Goal: Information Seeking & Learning: Learn about a topic

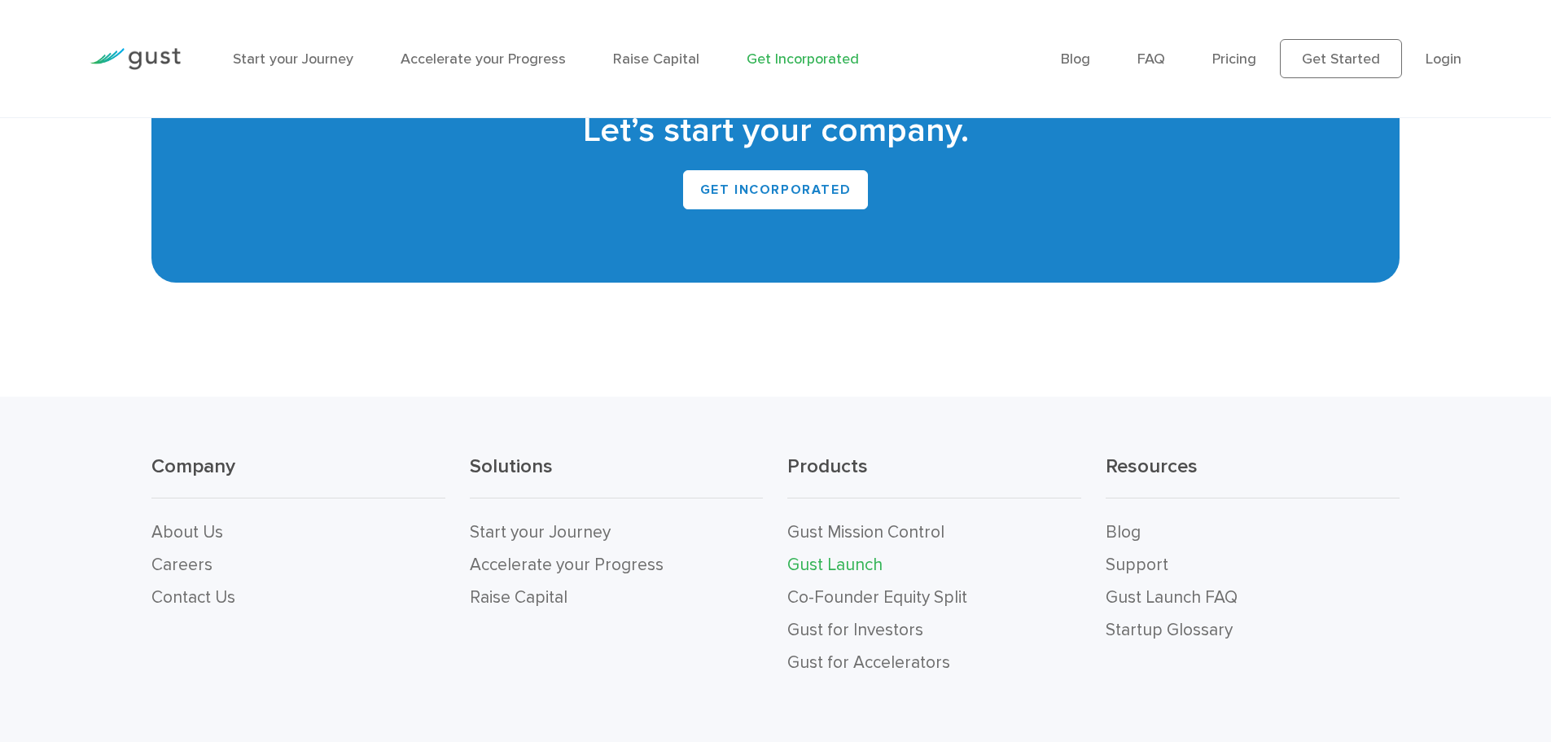
scroll to position [10143, 0]
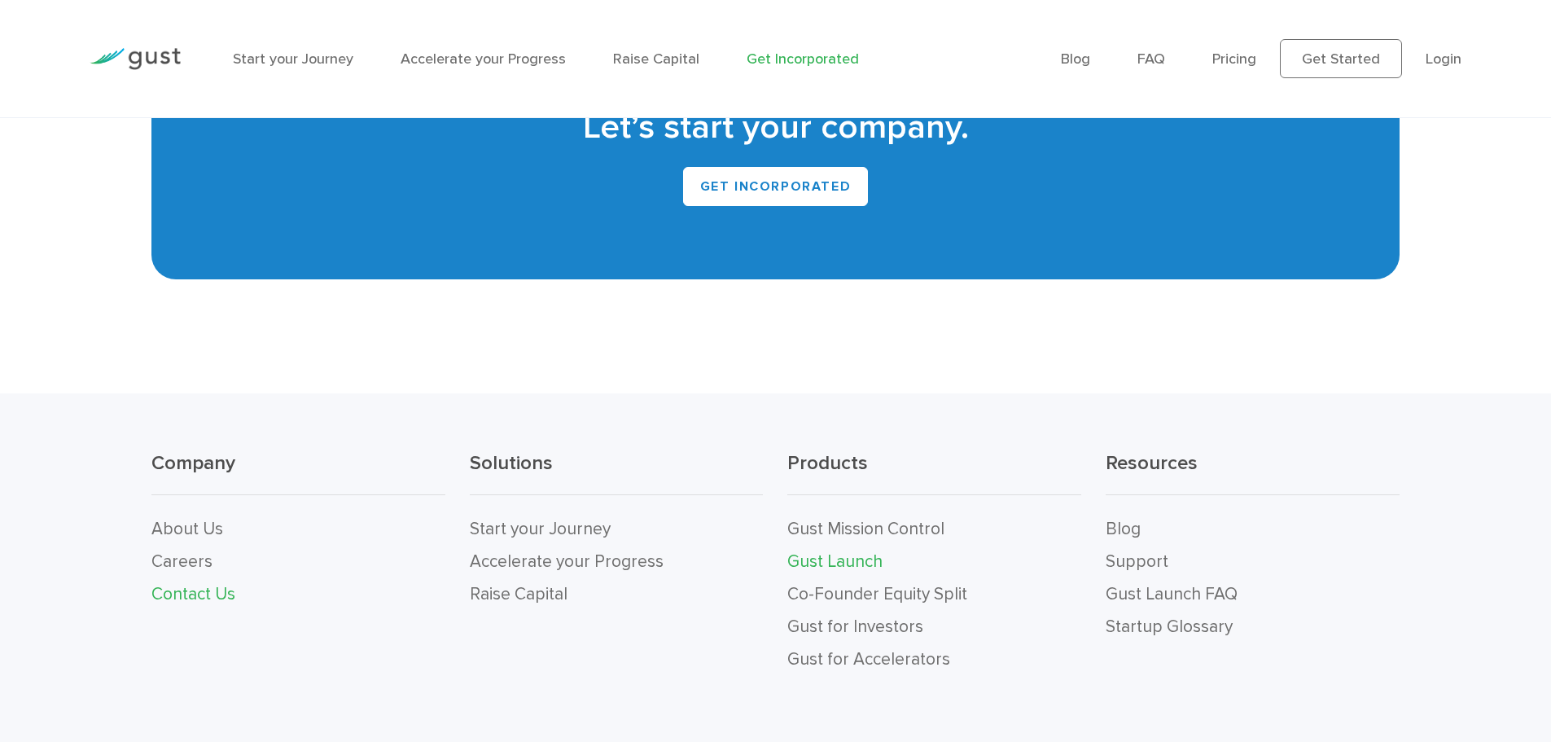
click at [204, 584] on link "Contact Us" at bounding box center [193, 594] width 84 height 20
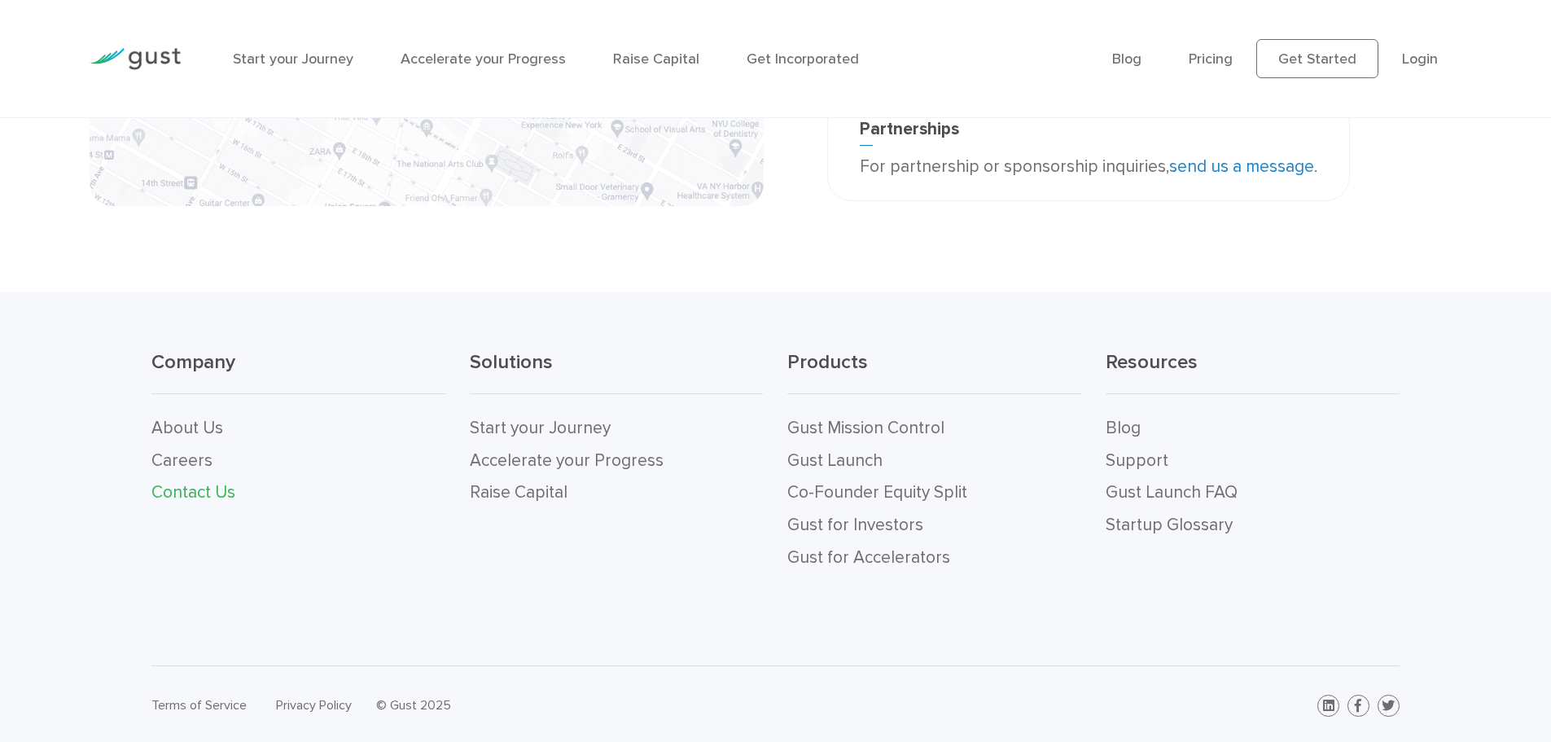
scroll to position [589, 0]
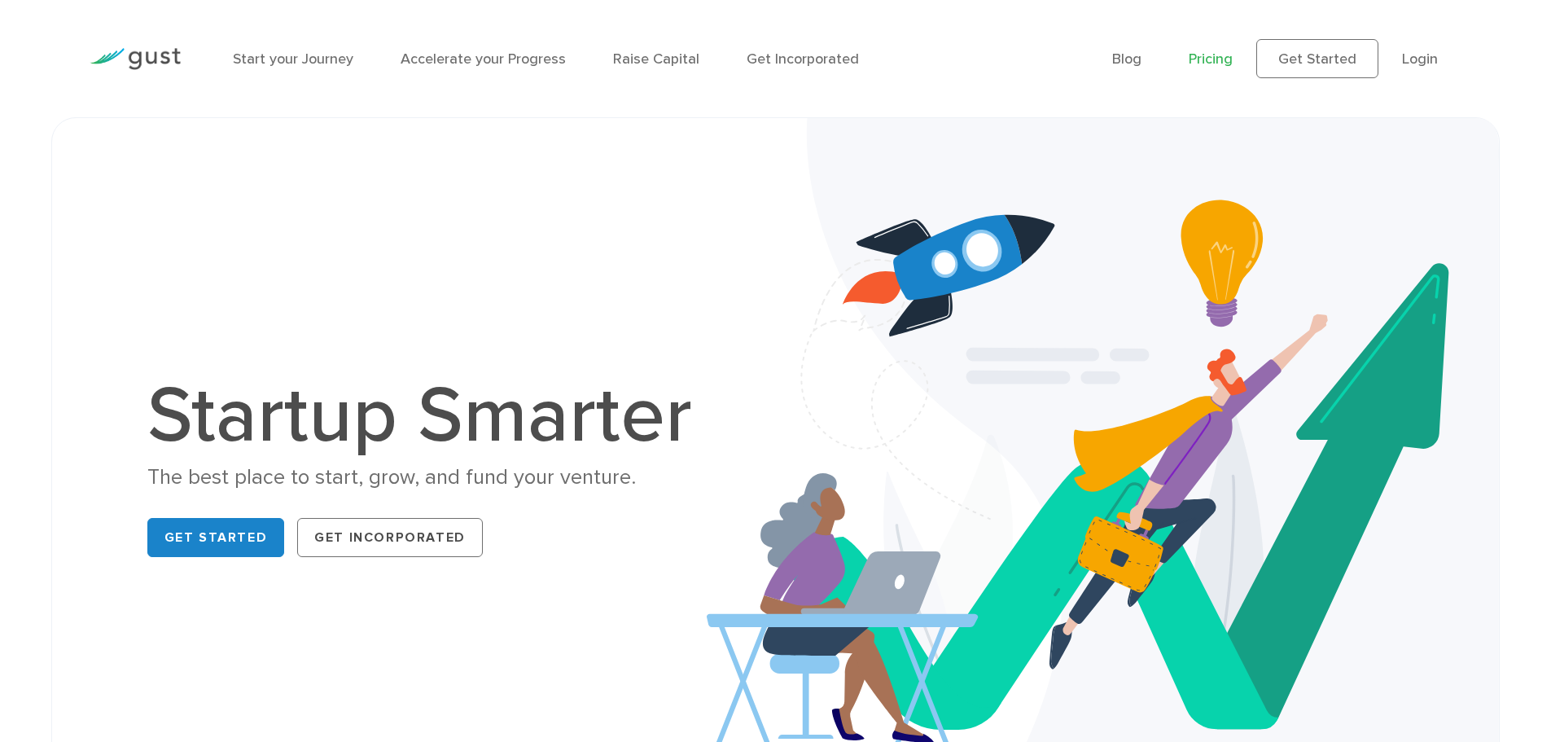
click at [1210, 50] on link "Pricing" at bounding box center [1211, 58] width 44 height 17
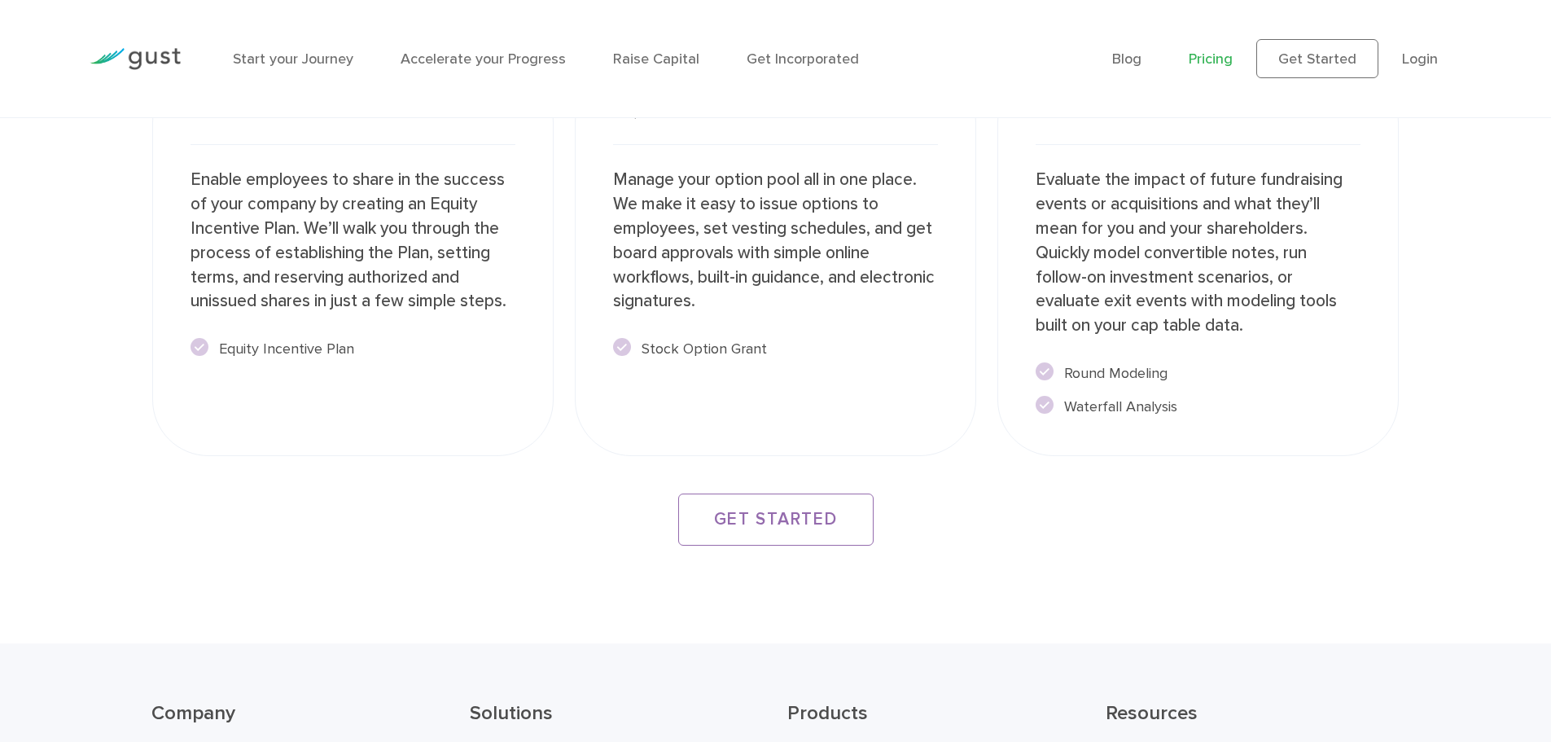
scroll to position [3204, 0]
